Goal: Task Accomplishment & Management: Use online tool/utility

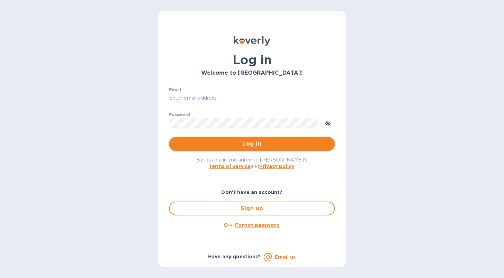
type input "[EMAIL_ADDRESS][DOMAIN_NAME]"
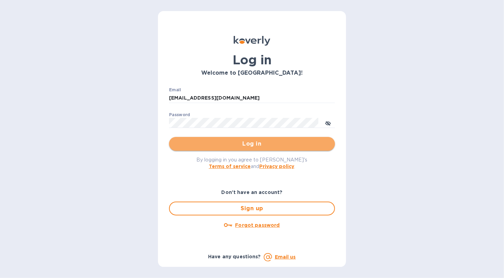
click at [186, 141] on span "Log in" at bounding box center [251, 144] width 155 height 8
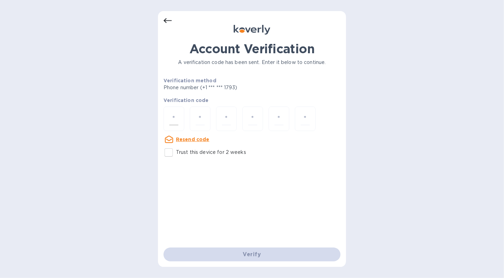
click at [168, 107] on div at bounding box center [173, 118] width 21 height 25
type input "4"
type input "5"
type input "6"
type input "4"
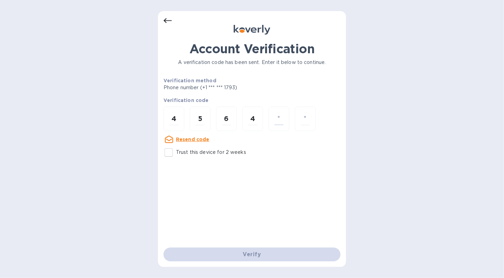
type input "9"
type input "1"
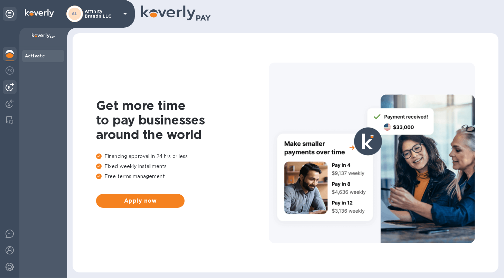
click at [10, 87] on img at bounding box center [10, 87] width 8 height 8
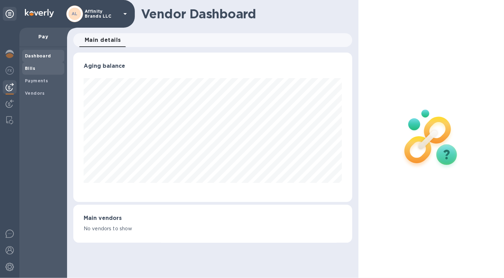
scroll to position [345302, 345175]
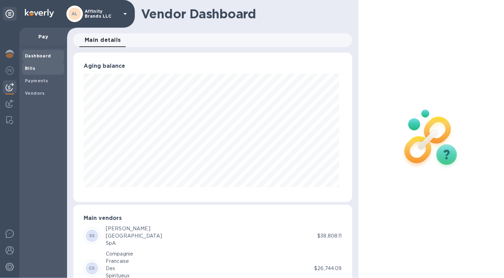
click at [28, 68] on b "Bills" at bounding box center [30, 68] width 10 height 5
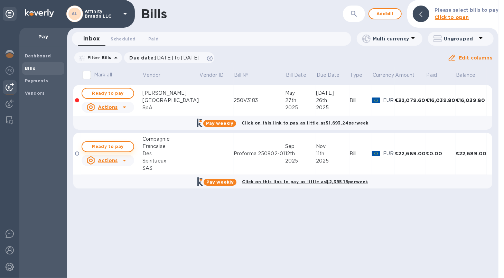
click at [108, 150] on span "Ready to pay" at bounding box center [108, 146] width 40 height 8
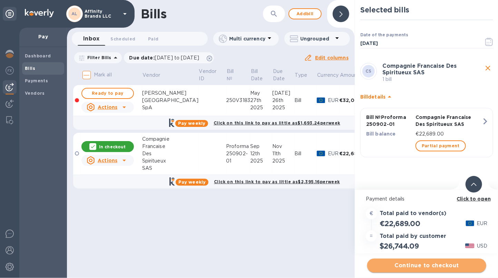
click at [383, 265] on span "Continue to checkout" at bounding box center [427, 265] width 108 height 8
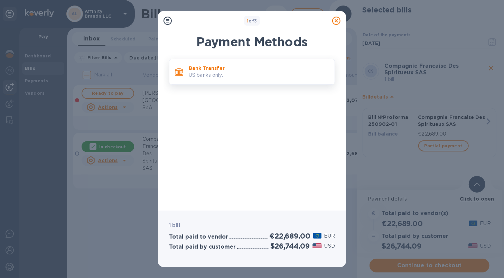
click at [201, 77] on p "US banks only." at bounding box center [259, 75] width 140 height 7
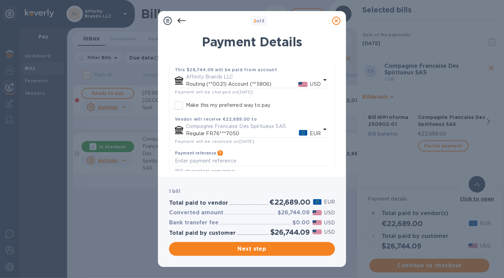
scroll to position [57, 0]
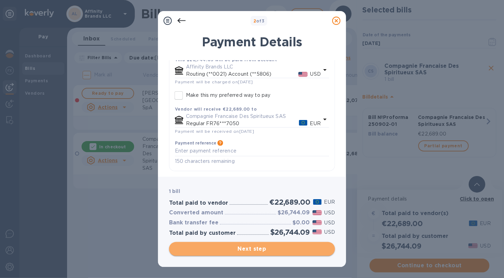
click at [242, 247] on span "Next step" at bounding box center [251, 249] width 155 height 8
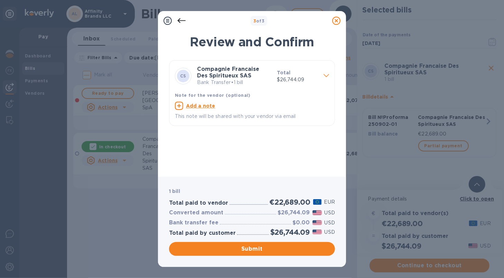
click at [241, 97] on b "Note for the vendor (optional)" at bounding box center [213, 95] width 76 height 5
click at [225, 95] on b "Note for the vendor (optional)" at bounding box center [213, 95] width 76 height 5
click at [230, 115] on p "This note will be shared with your vendor via email" at bounding box center [252, 116] width 154 height 7
click at [232, 80] on p "Bank Transfer • 1 bill" at bounding box center [234, 82] width 74 height 7
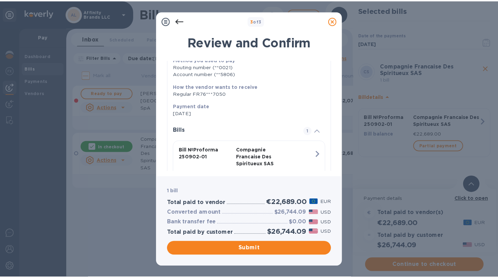
scroll to position [0, 0]
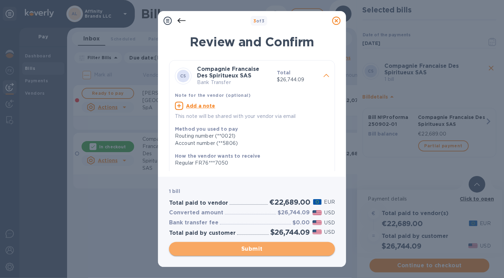
click at [214, 246] on span "Submit" at bounding box center [251, 249] width 155 height 8
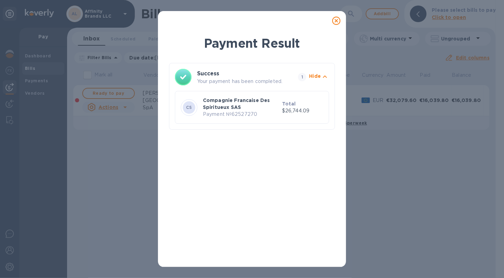
click at [335, 19] on icon at bounding box center [336, 21] width 8 height 8
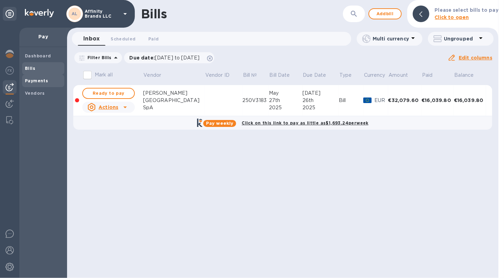
click at [30, 83] on span "Payments" at bounding box center [36, 80] width 23 height 7
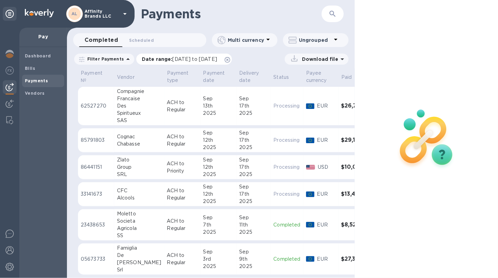
click at [173, 57] on span "[DATE] to [DATE]" at bounding box center [195, 59] width 45 height 6
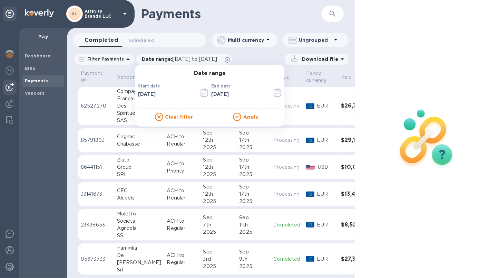
click at [250, 117] on u "Apply" at bounding box center [251, 117] width 15 height 6
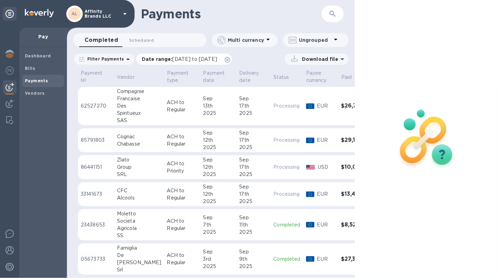
click at [184, 56] on p "Date range : [DATE] to [DATE]" at bounding box center [181, 59] width 79 height 7
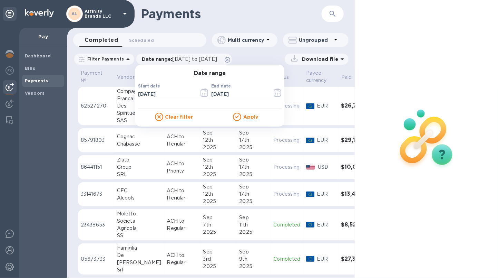
click at [201, 95] on icon "button" at bounding box center [205, 92] width 8 height 8
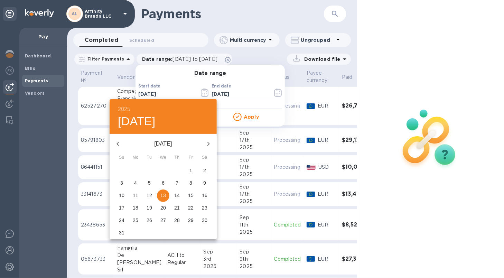
click at [212, 142] on button "button" at bounding box center [208, 143] width 17 height 17
click at [205, 184] on p "13" at bounding box center [205, 182] width 6 height 7
type input "[DATE]"
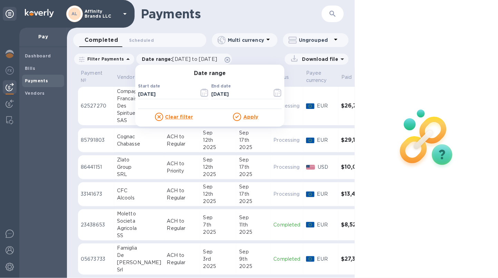
click at [250, 116] on u "Apply" at bounding box center [251, 117] width 15 height 6
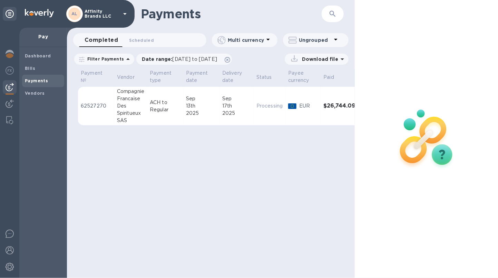
click at [314, 59] on p "Download file" at bounding box center [319, 59] width 39 height 7
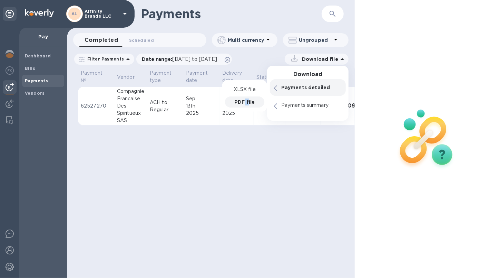
drag, startPoint x: 245, startPoint y: 99, endPoint x: 248, endPoint y: 104, distance: 5.5
click at [248, 104] on p "PDF file" at bounding box center [245, 101] width 20 height 7
